Goal: Transaction & Acquisition: Obtain resource

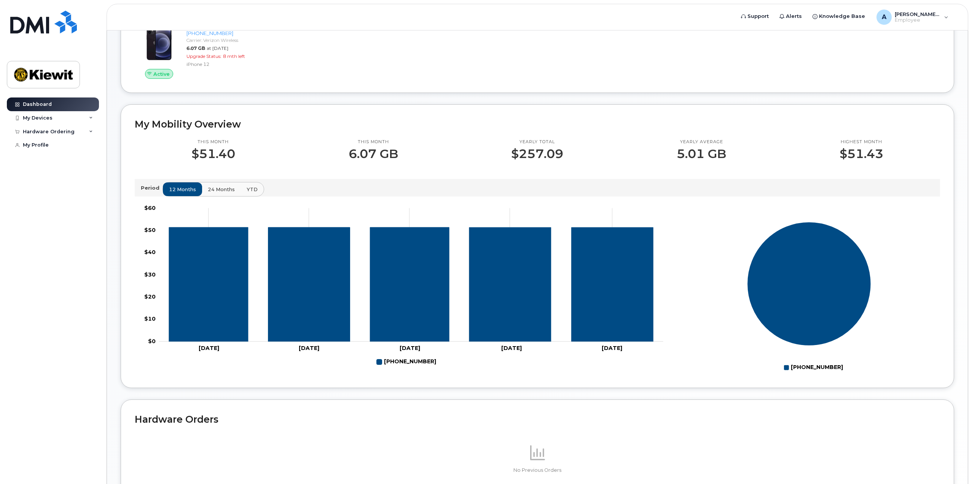
scroll to position [152, 0]
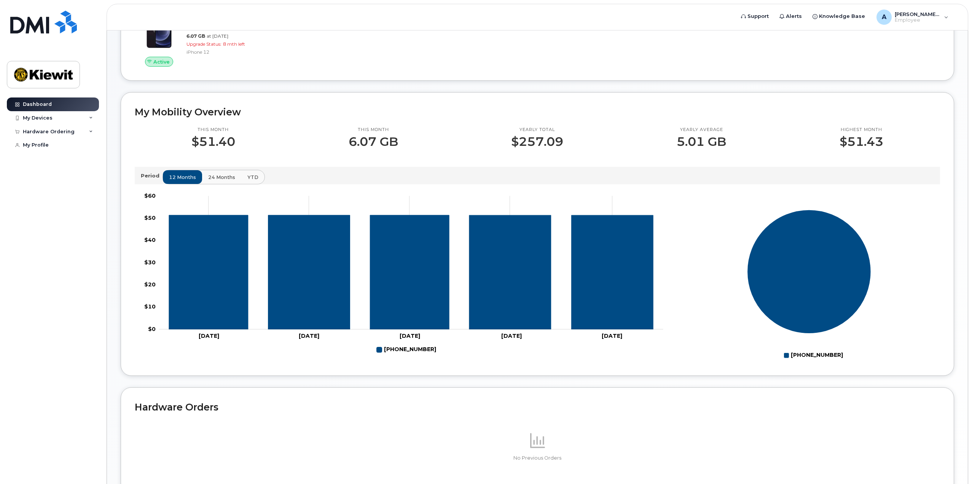
click at [224, 175] on span "24 months" at bounding box center [221, 177] width 27 height 7
click at [247, 174] on span "YTD" at bounding box center [252, 177] width 11 height 7
click at [181, 180] on button "12 months" at bounding box center [183, 177] width 40 height 14
click at [37, 121] on div "My Devices" at bounding box center [53, 118] width 92 height 14
click at [70, 145] on div "[PHONE_NUMBER]" at bounding box center [69, 146] width 46 height 7
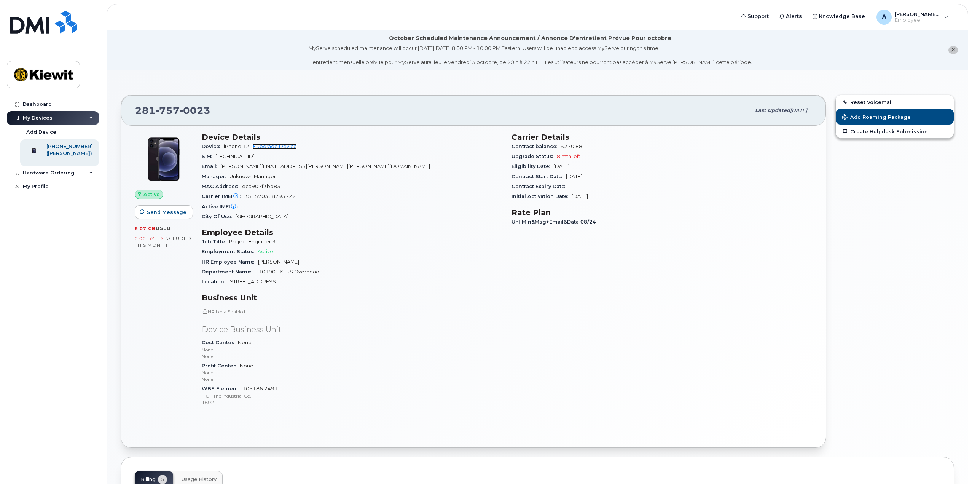
click at [278, 145] on link "+ Upgrade Device" at bounding box center [274, 147] width 45 height 6
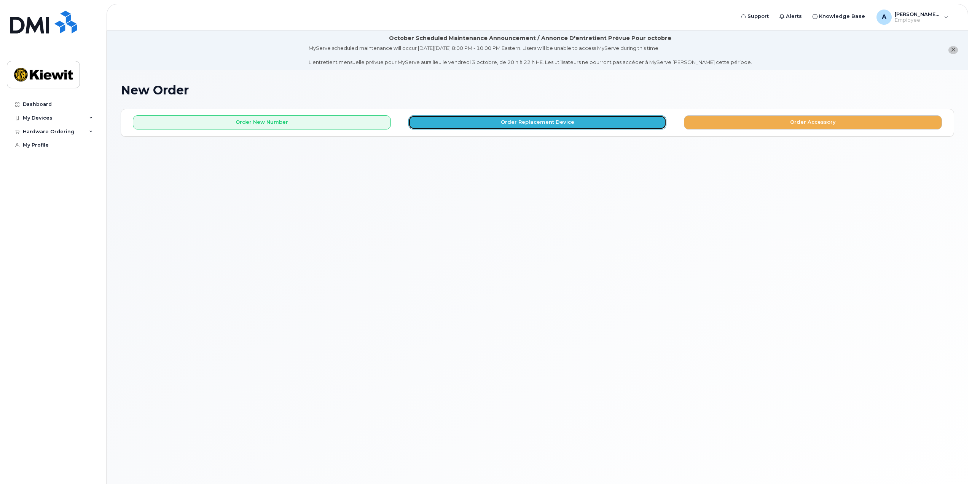
click at [584, 123] on button "Order Replacement Device" at bounding box center [537, 122] width 258 height 14
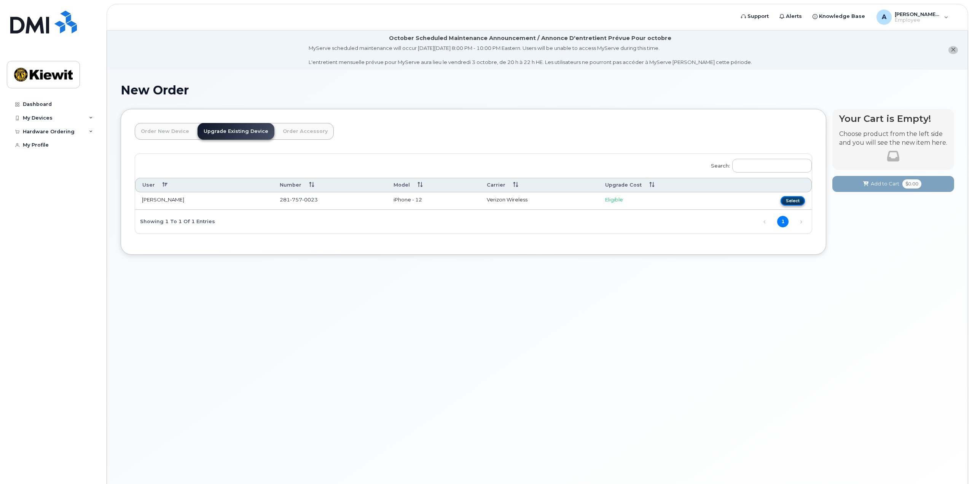
click at [803, 197] on button "Select" at bounding box center [793, 201] width 24 height 10
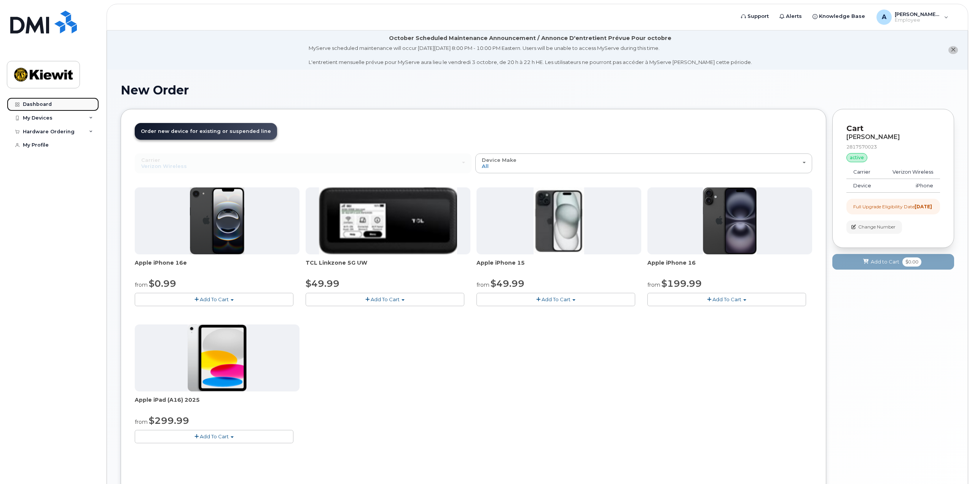
click at [40, 105] on div "Dashboard" at bounding box center [37, 104] width 29 height 6
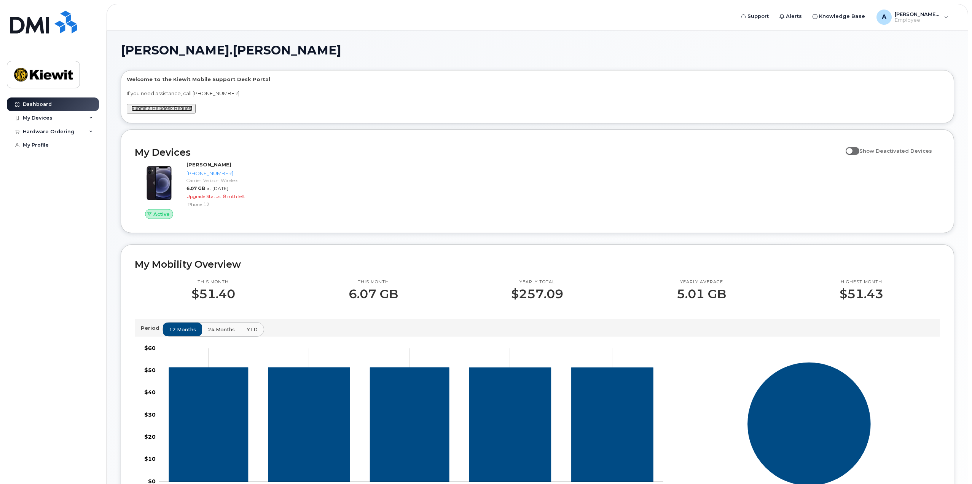
click at [171, 109] on link "Submit a Helpdesk Request" at bounding box center [161, 108] width 61 height 6
